Goal: Find specific page/section: Find specific page/section

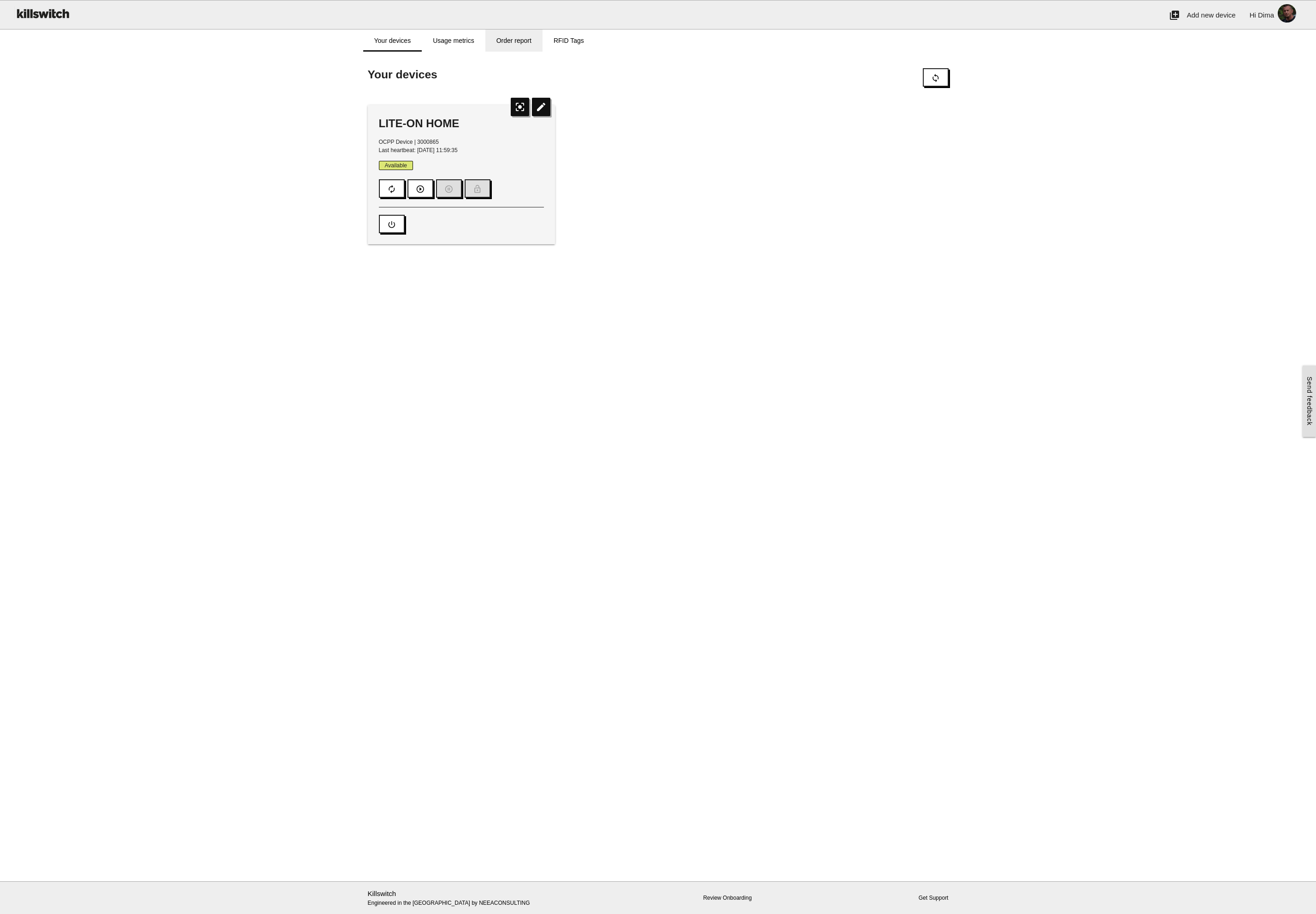
click at [507, 40] on link "Order report" at bounding box center [513, 40] width 57 height 22
